Goal: Task Accomplishment & Management: Manage account settings

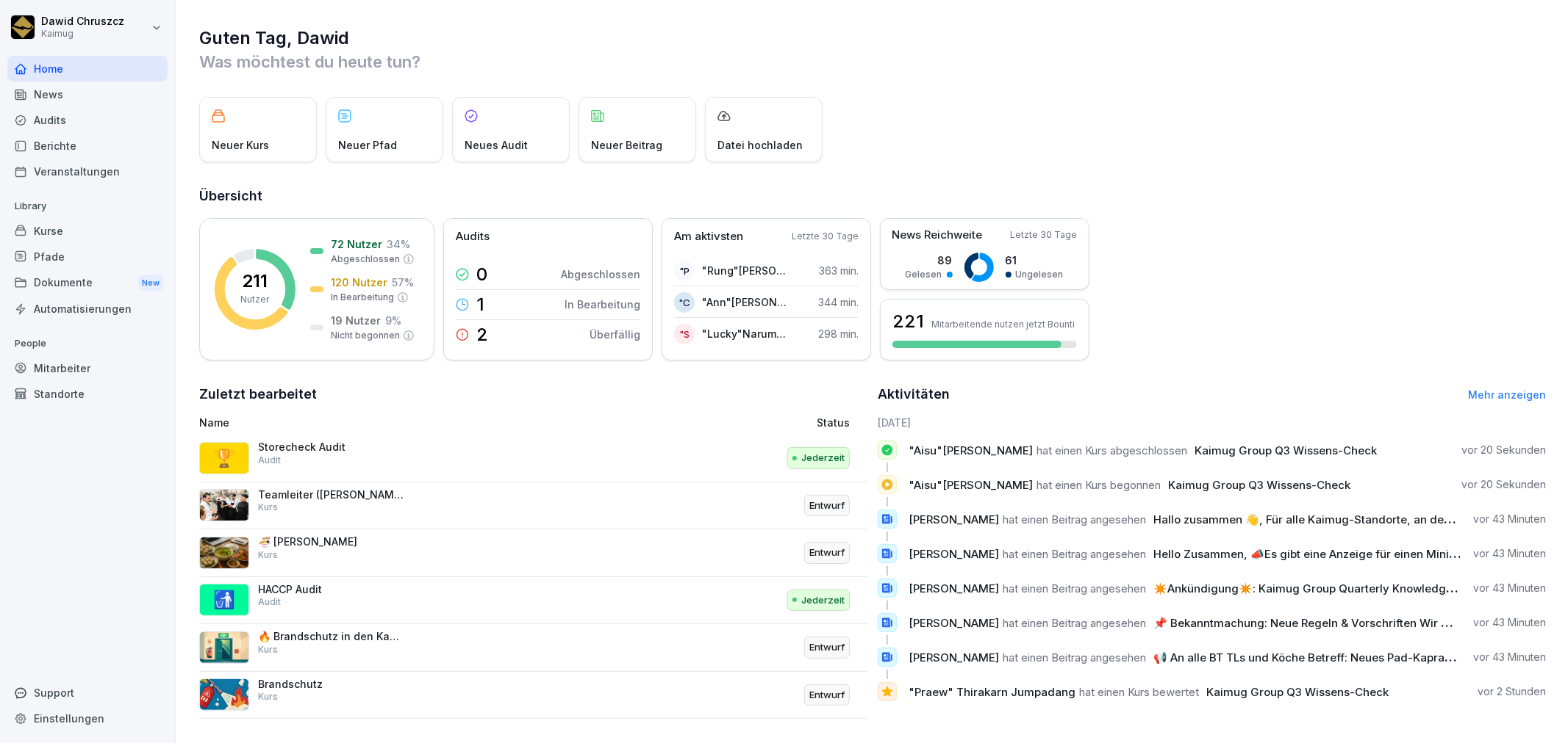
click at [71, 231] on div "Kurse" at bounding box center [87, 231] width 160 height 26
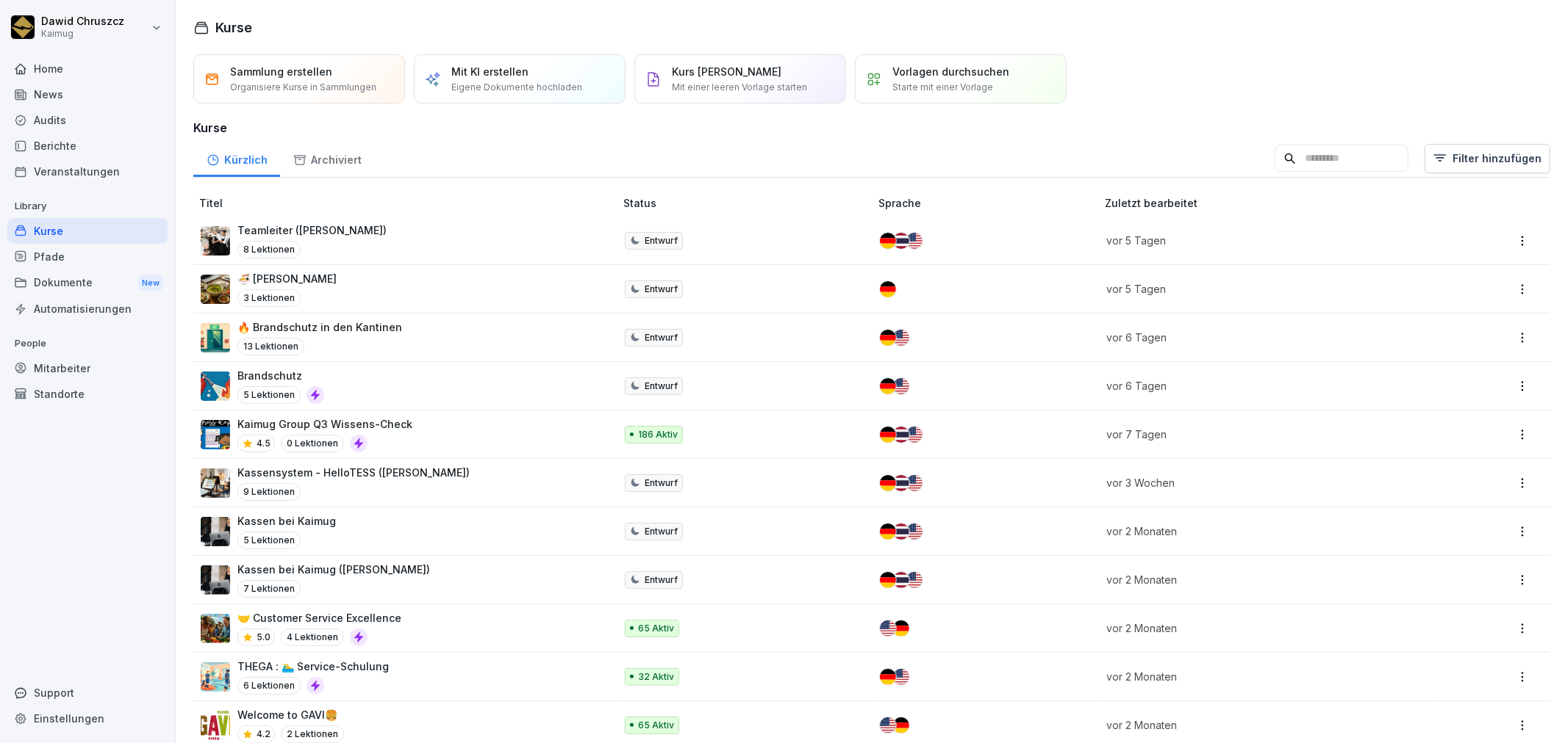
click at [382, 434] on div "Kaimug Group Q3 Wissens-Check 4.5 0 Lektionen" at bounding box center [324, 434] width 175 height 36
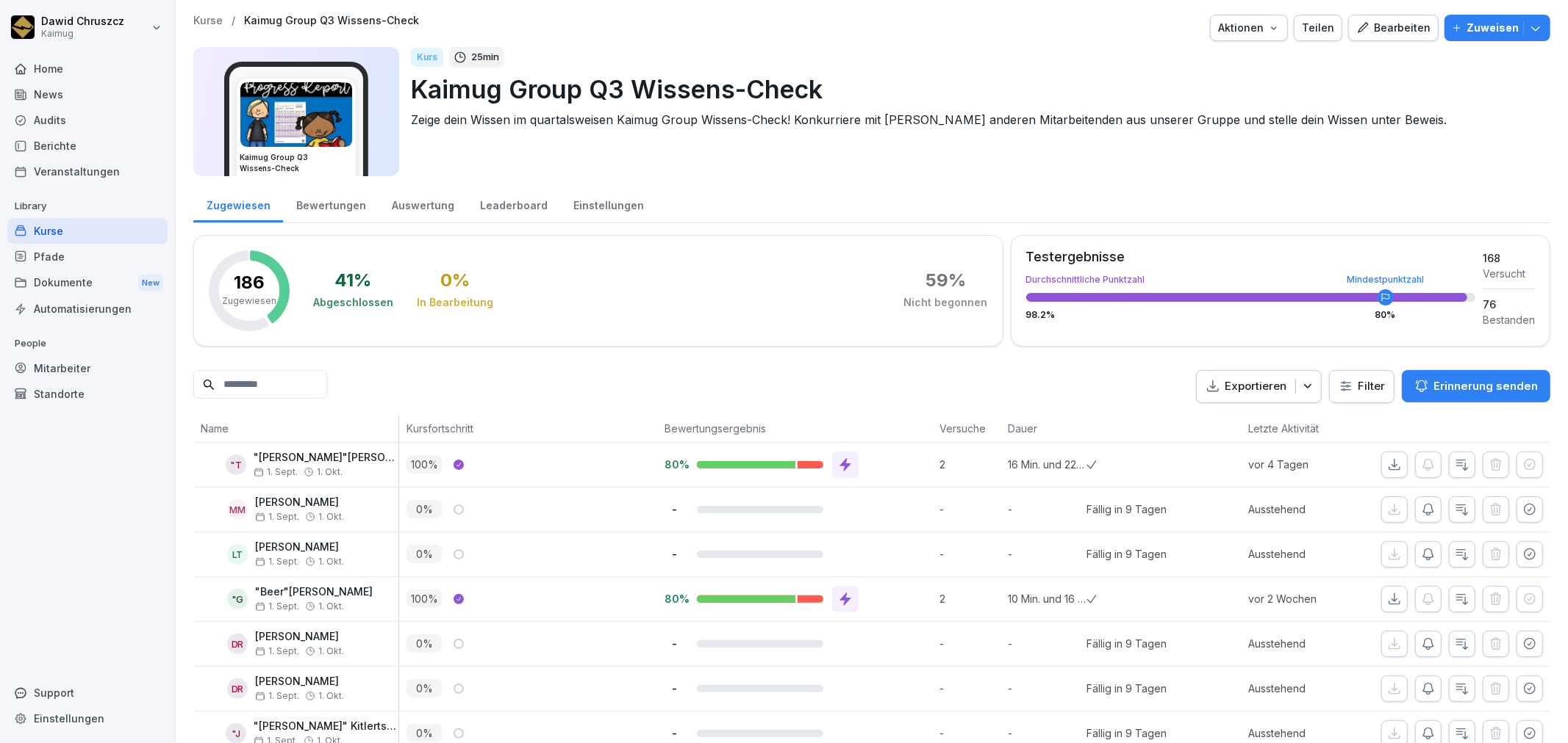
click at [303, 382] on input at bounding box center [260, 384] width 134 height 29
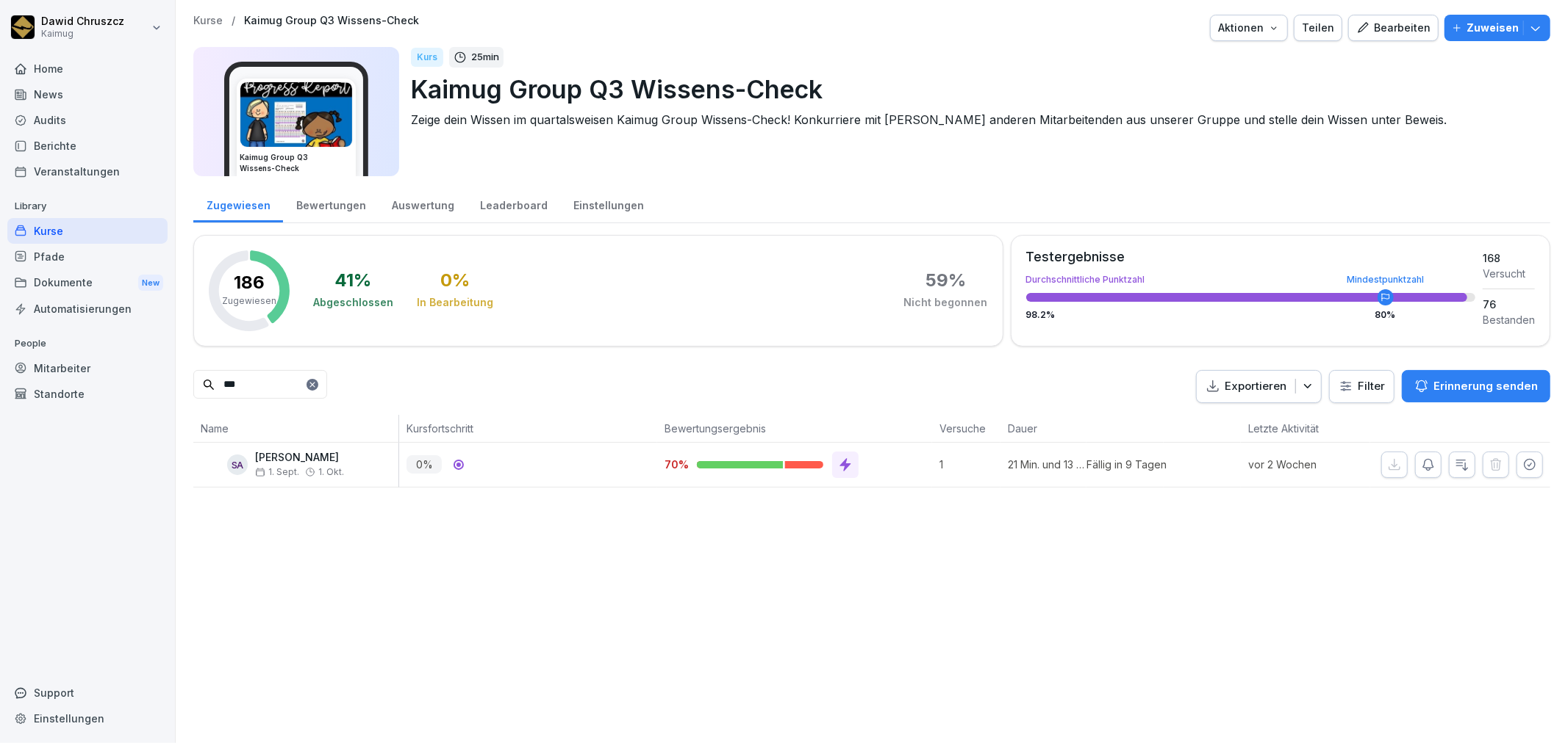
type input "***"
click at [457, 463] on div at bounding box center [458, 465] width 4 height 4
click at [436, 463] on p "0 %" at bounding box center [424, 464] width 35 height 18
click at [505, 468] on div "0 %" at bounding box center [532, 464] width 251 height 18
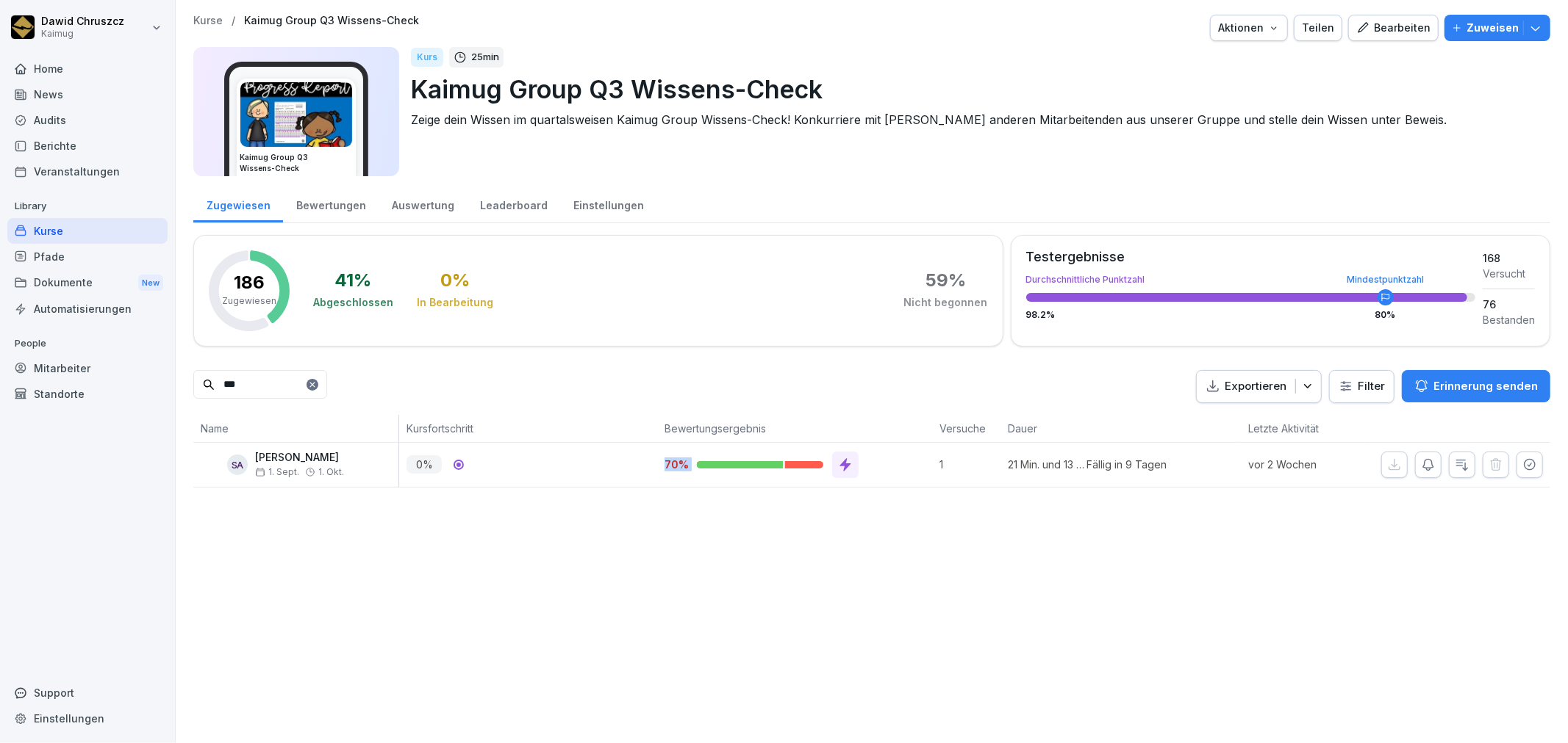
drag, startPoint x: 658, startPoint y: 464, endPoint x: 835, endPoint y: 462, distance: 177.0
click at [835, 462] on div "70%" at bounding box center [795, 465] width 275 height 44
click at [888, 479] on div "70%" at bounding box center [795, 465] width 275 height 44
click at [621, 637] on div "Kurse / Kaimug Group Q3 Wissens-Check Aktionen Teilen Bearbeiten Zuweisen Kaimu…" at bounding box center [871, 372] width 1392 height 743
click at [488, 201] on div "Leaderboard" at bounding box center [513, 203] width 93 height 38
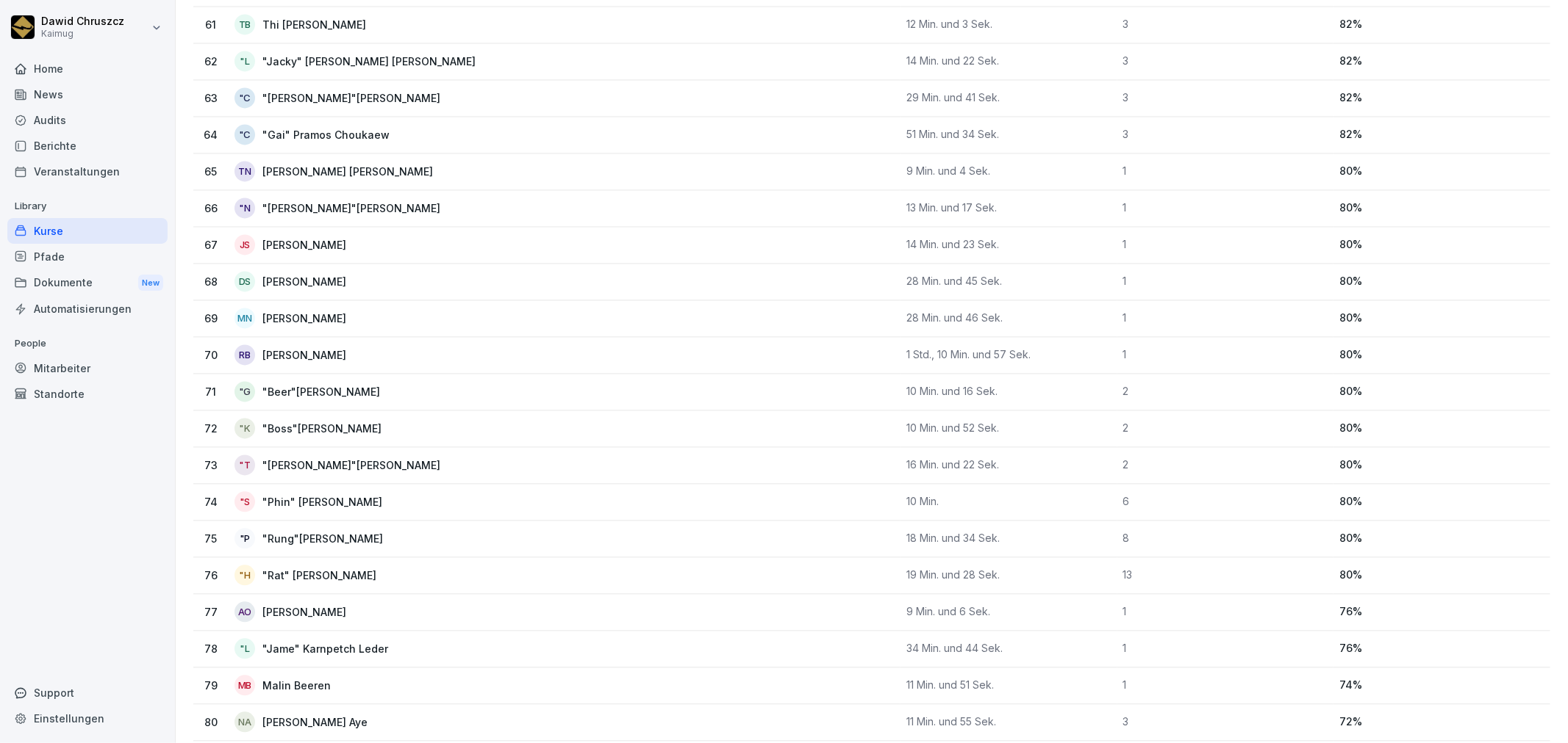
scroll to position [2530, 0]
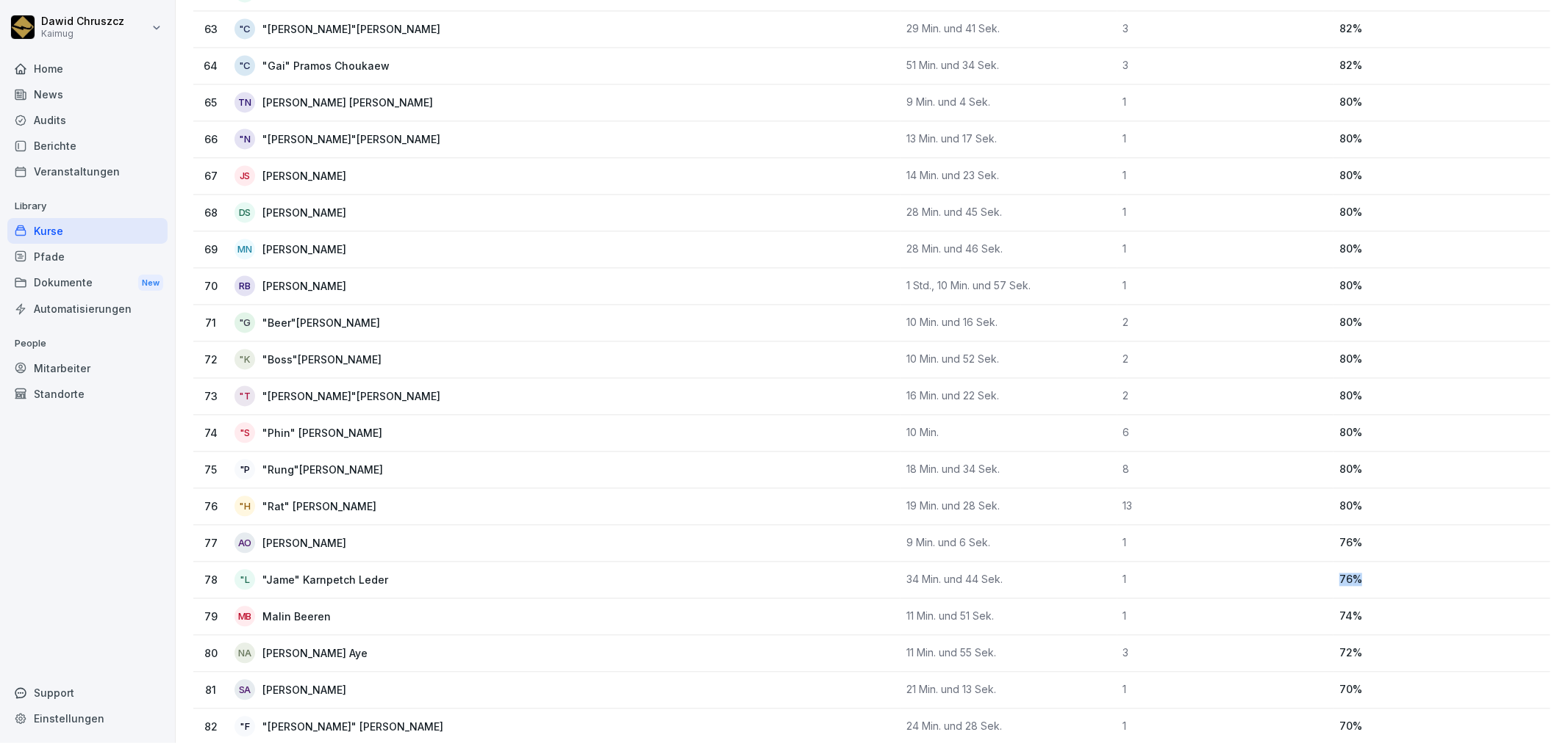
drag, startPoint x: 1358, startPoint y: 577, endPoint x: 1296, endPoint y: 582, distance: 62.2
click at [1296, 582] on tr "78 "L "Jame" Karnpetch Leder 34 Min. und 44 Sek. 1 76 %" at bounding box center [871, 581] width 1356 height 37
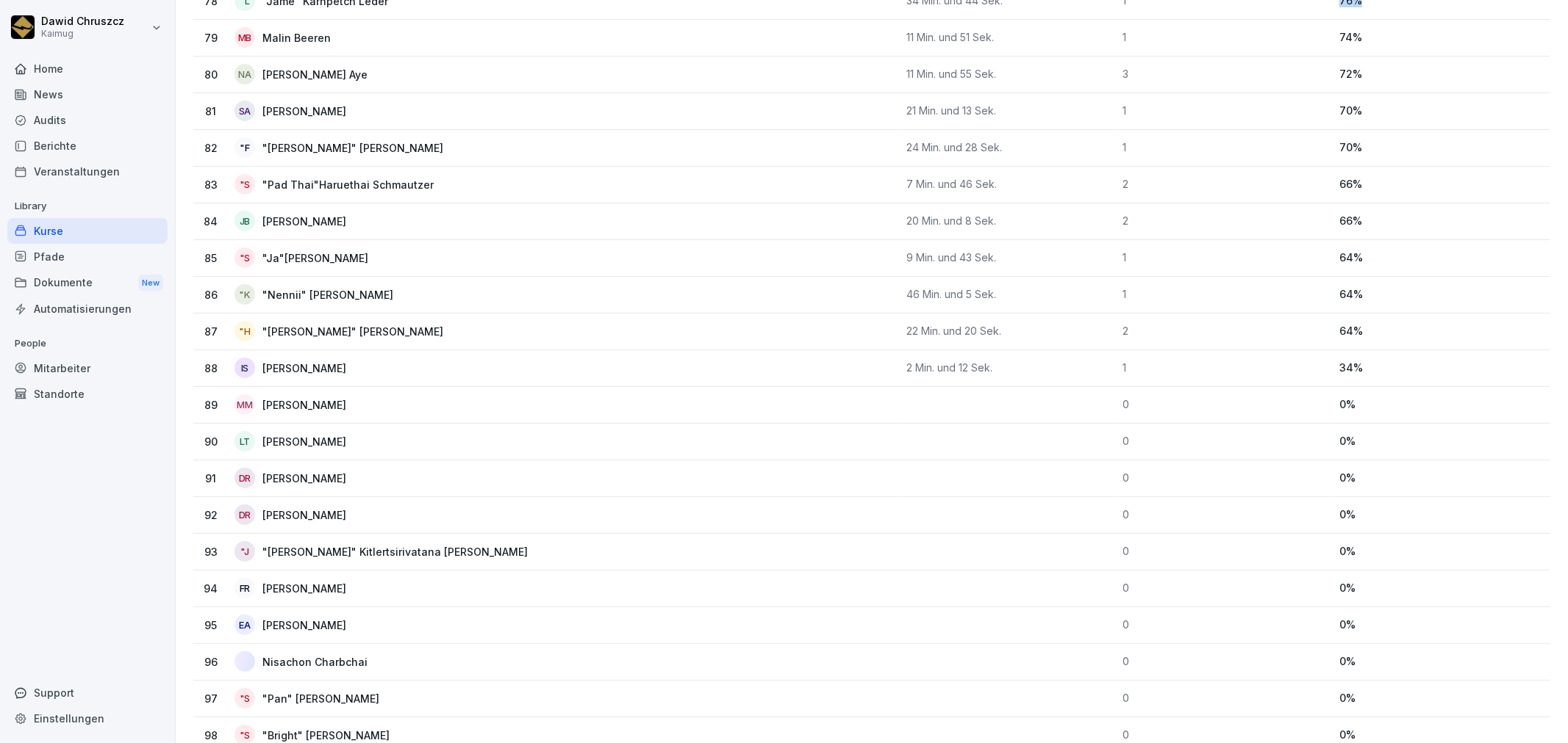
scroll to position [3183, 0]
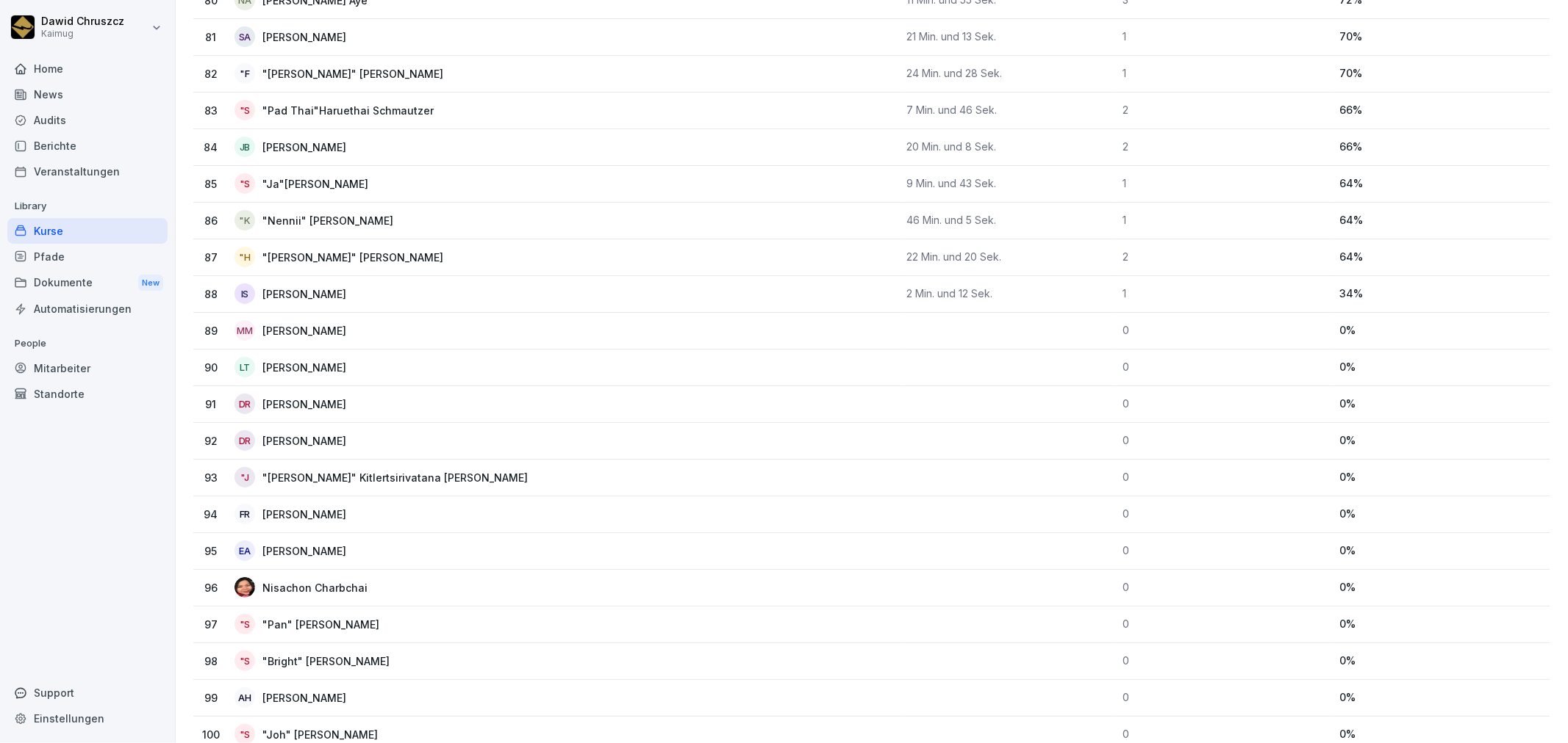
click at [74, 231] on div "Kurse" at bounding box center [87, 231] width 160 height 26
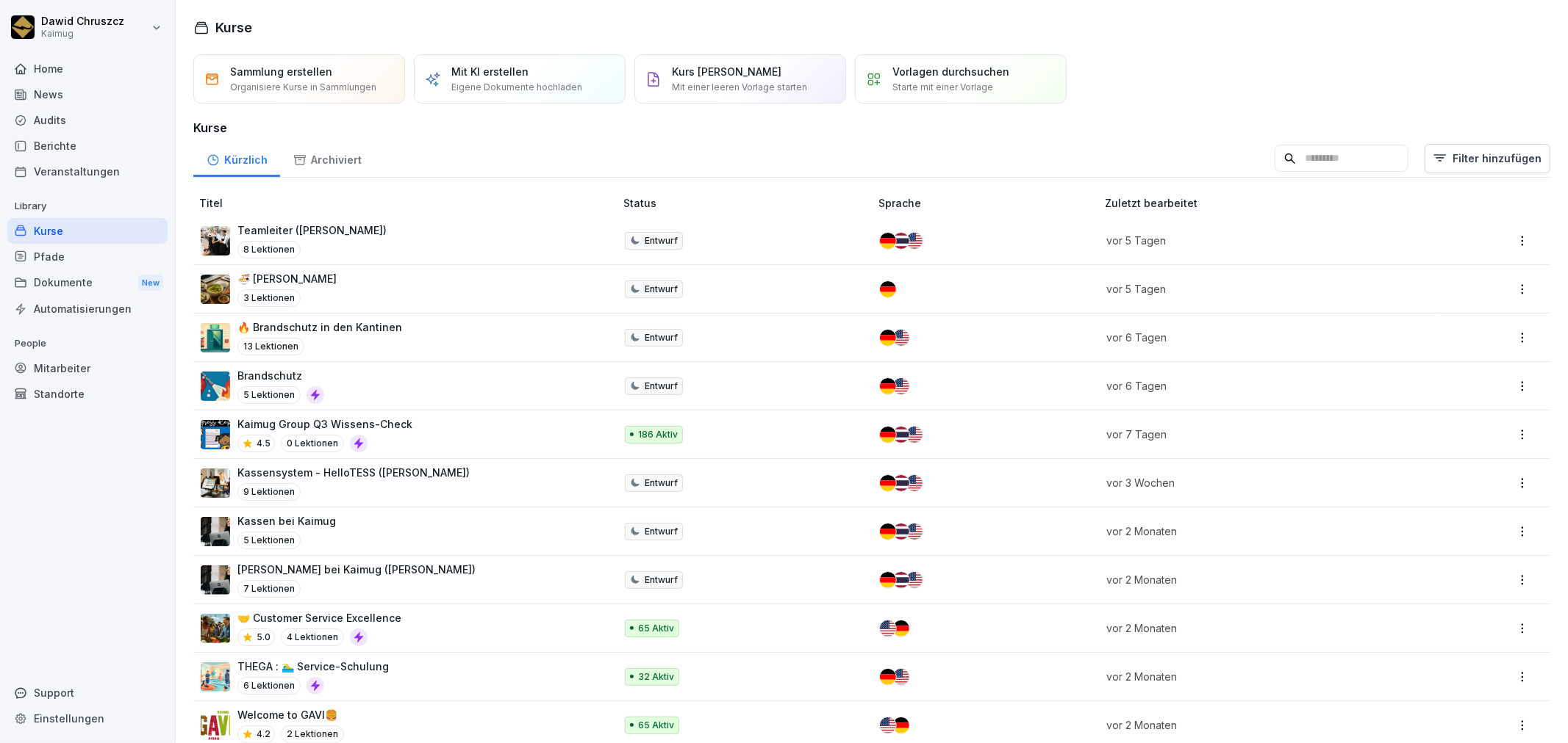
click at [323, 414] on td "Kaimug Group Q3 Wissens-Check 4.5 0 Lektionen" at bounding box center [405, 435] width 424 height 48
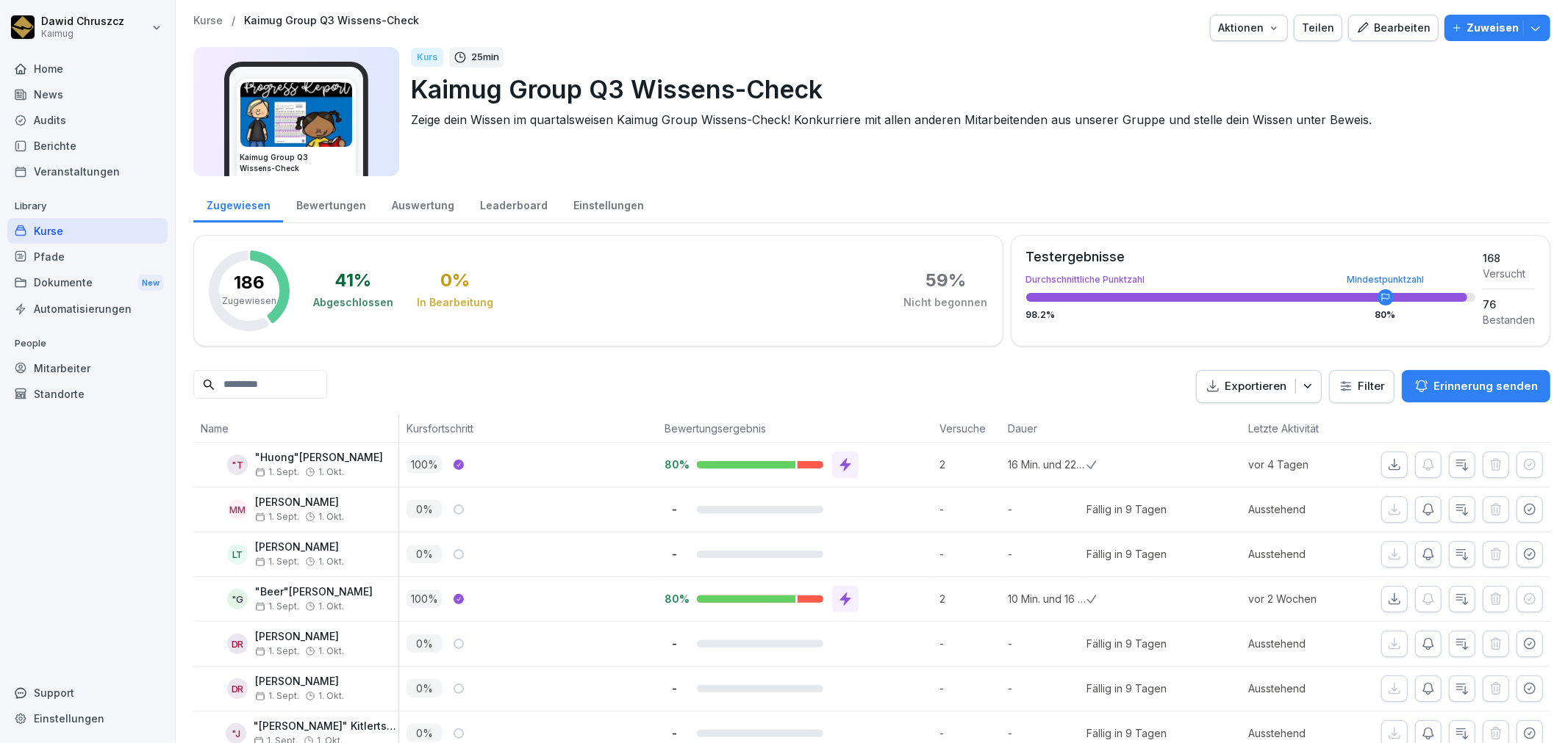
click at [327, 202] on div "Bewertungen" at bounding box center [331, 203] width 96 height 38
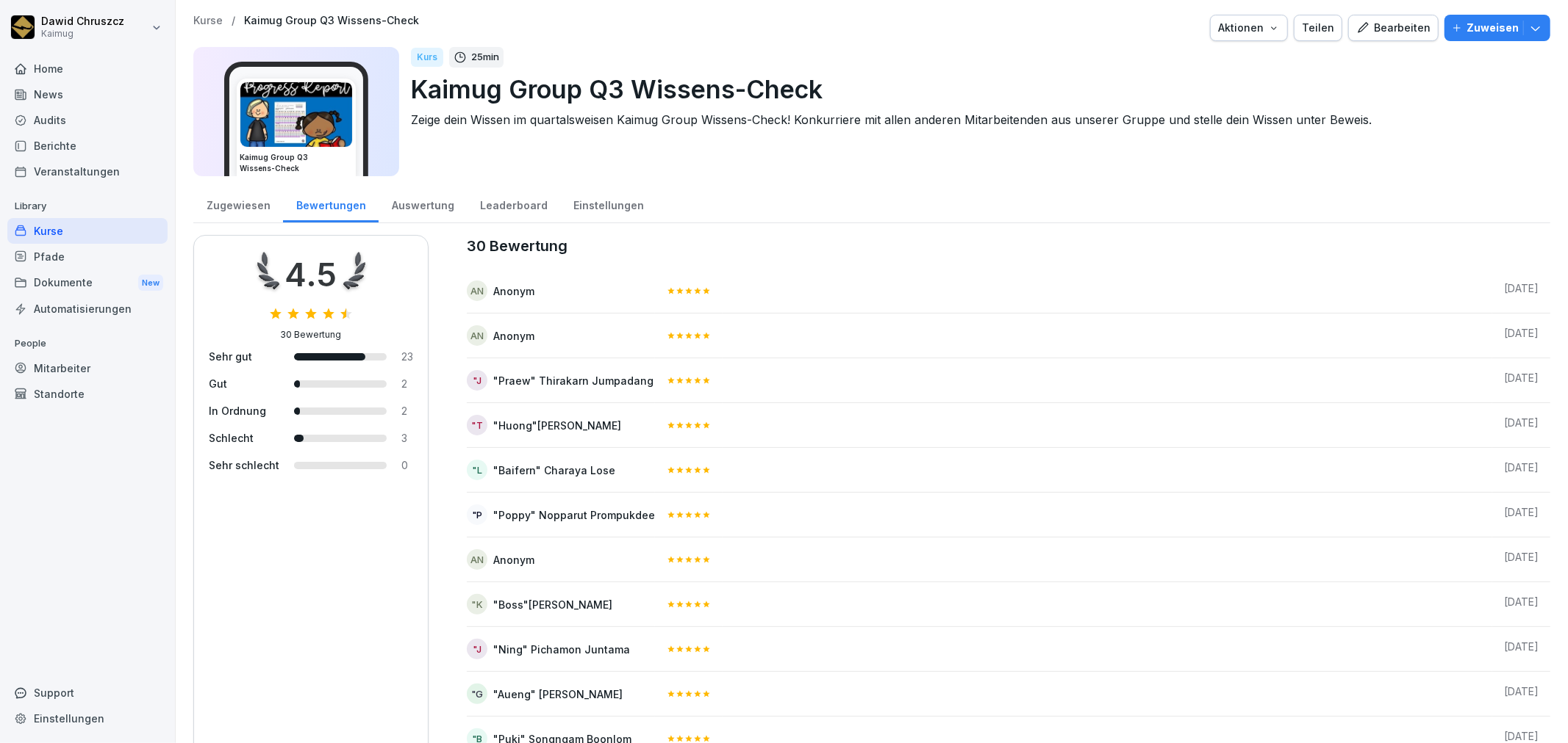
click at [422, 206] on div "Auswertung" at bounding box center [422, 203] width 88 height 38
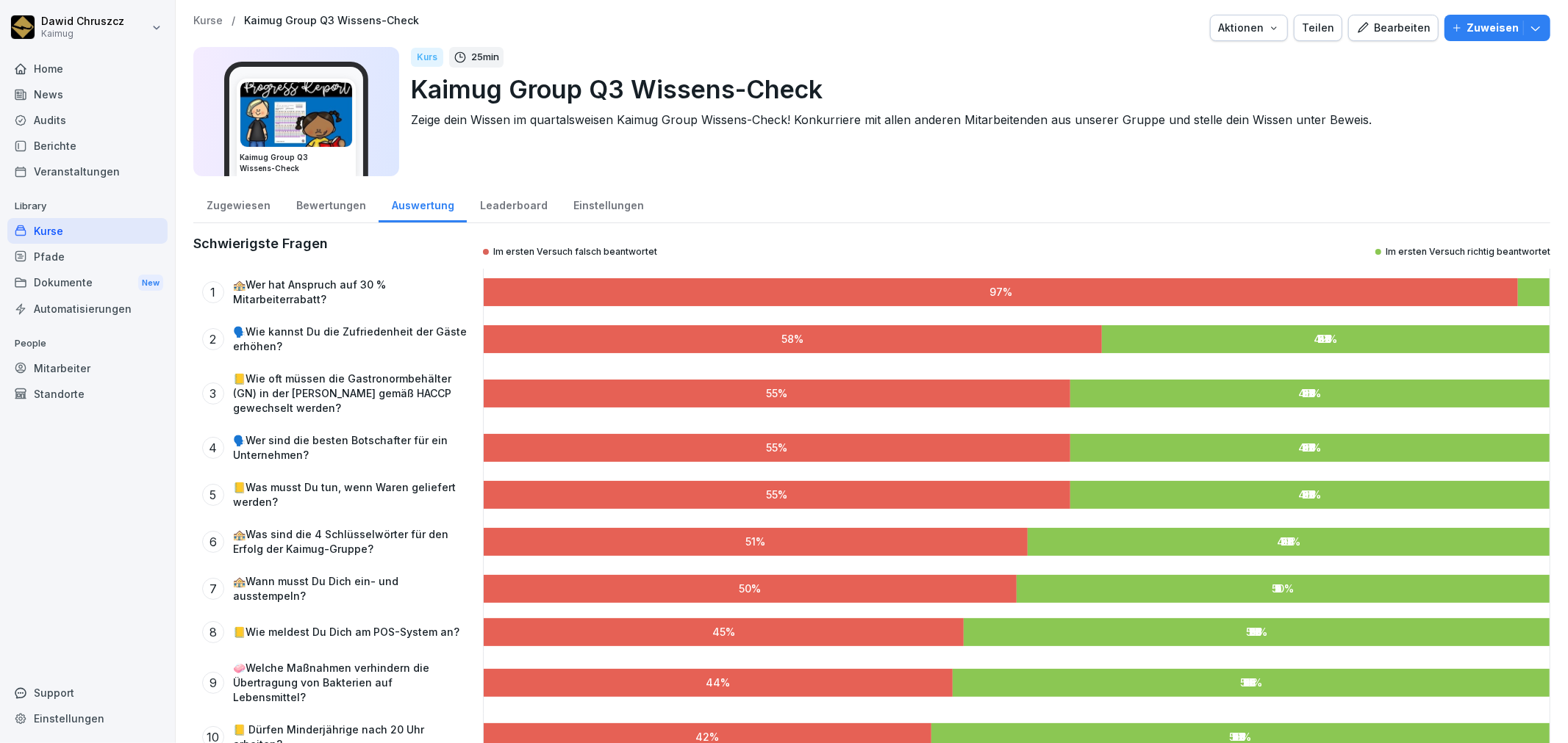
click at [195, 196] on div "Zugewiesen" at bounding box center [237, 203] width 89 height 38
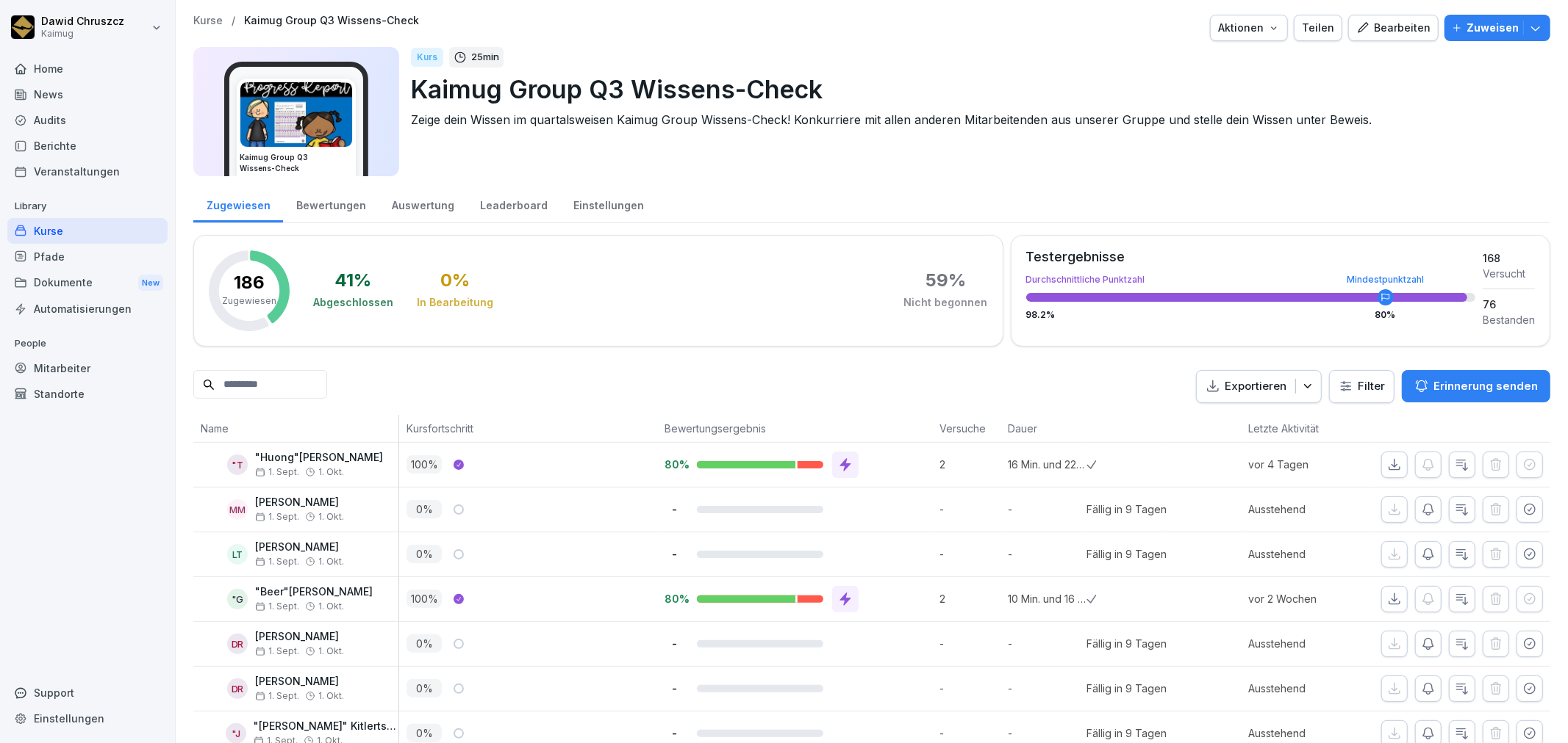
click at [1358, 35] on div "Bearbeiten" at bounding box center [1393, 28] width 74 height 16
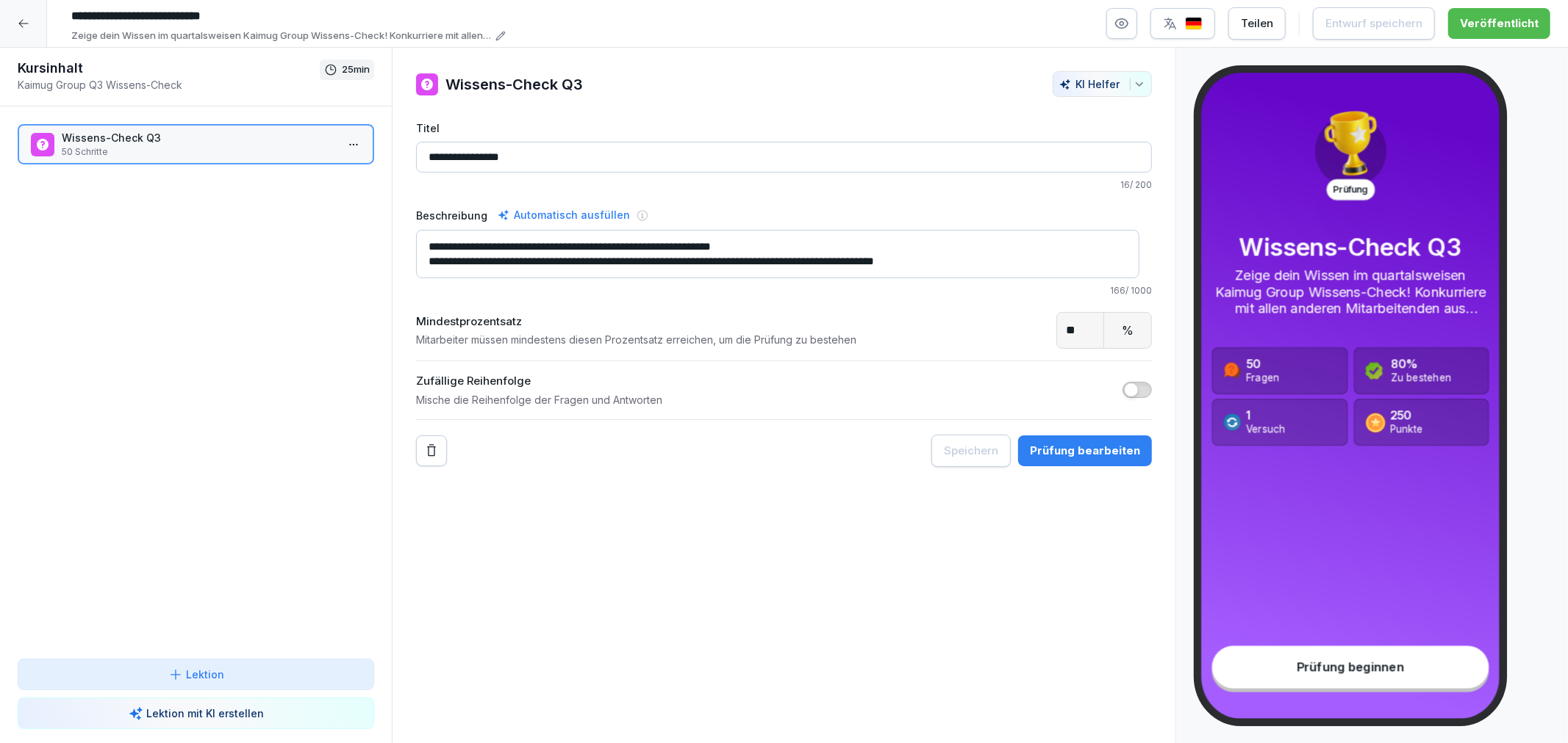
click at [1072, 336] on input "**" at bounding box center [1080, 330] width 47 height 35
click at [1002, 369] on div "Mindestprozentsatz Mitarbeiter müssen mindestens diesen Prozentsatz erreichen, …" at bounding box center [784, 366] width 735 height 108
click at [1072, 338] on input "**" at bounding box center [1080, 330] width 47 height 35
click at [785, 633] on div "**********" at bounding box center [784, 396] width 784 height 696
